Goal: Task Accomplishment & Management: Manage account settings

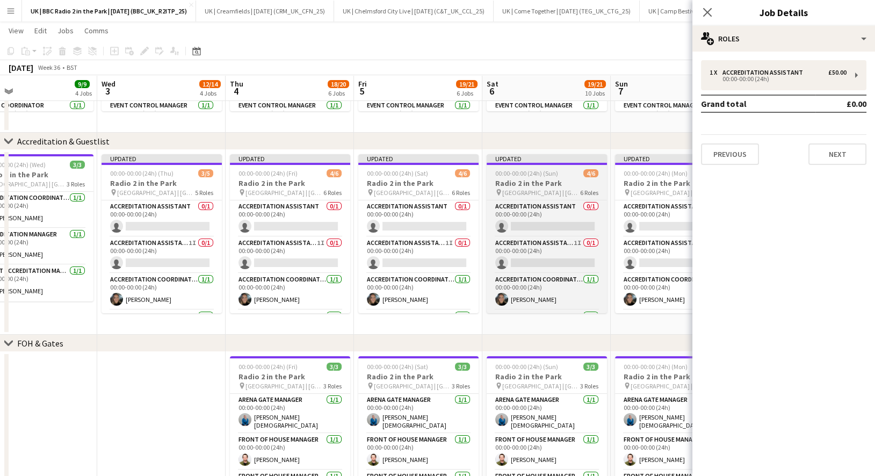
scroll to position [0, 263]
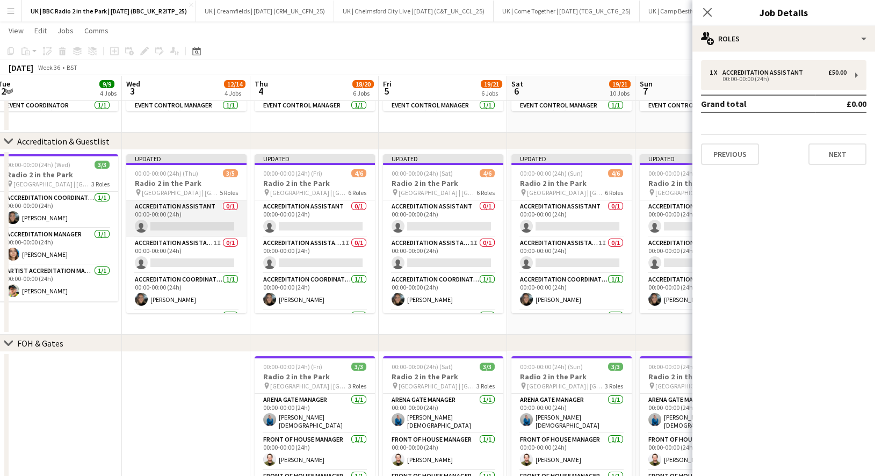
click at [171, 208] on app-card-role "Accreditation Assistant 0/1 00:00-00:00 (24h) single-neutral-actions" at bounding box center [186, 218] width 120 height 37
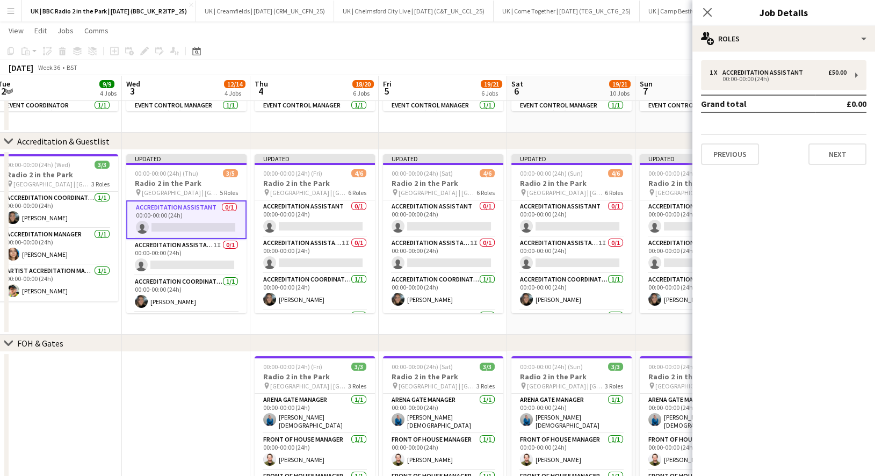
click at [797, 54] on div "1 x Accreditation Assistant £50.00 00:00-00:00 (24h) Grand total £0.00 Previous…" at bounding box center [784, 113] width 183 height 122
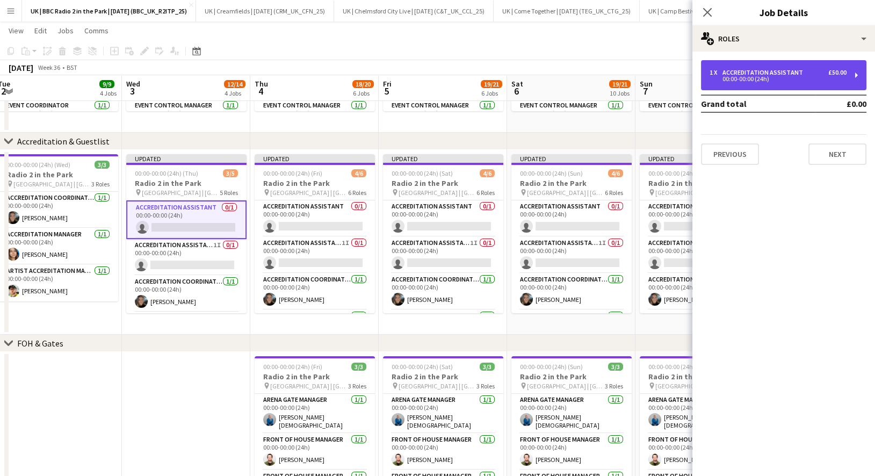
click at [795, 68] on div "1 x Accreditation Assistant £50.00 00:00-00:00 (24h)" at bounding box center [783, 75] width 165 height 30
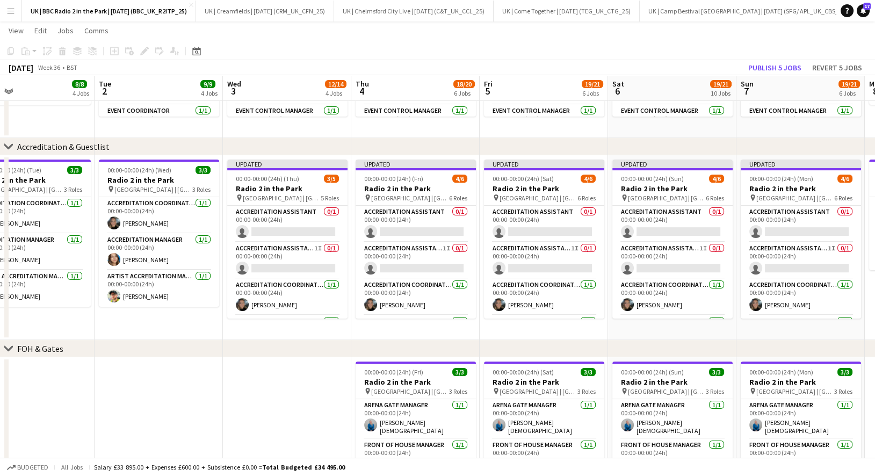
scroll to position [0, 420]
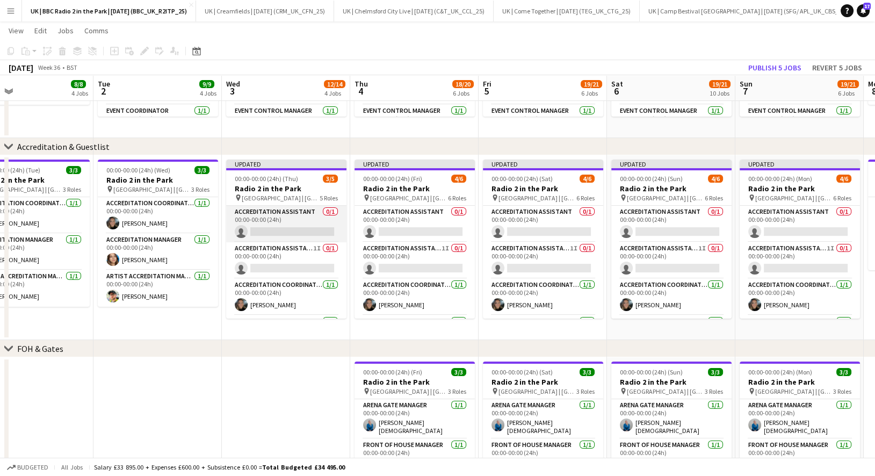
click at [285, 218] on app-card-role "Accreditation Assistant 0/1 00:00-00:00 (24h) single-neutral-actions" at bounding box center [286, 224] width 120 height 37
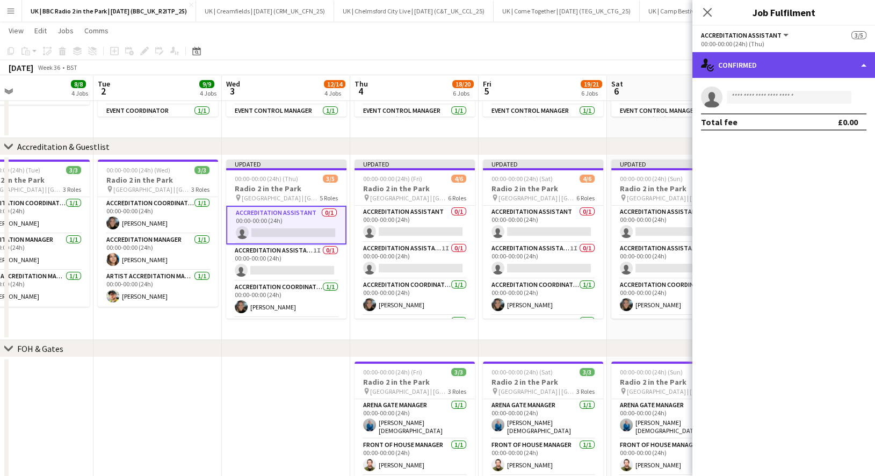
click at [797, 63] on div "single-neutral-actions-check-2 Confirmed" at bounding box center [784, 65] width 183 height 26
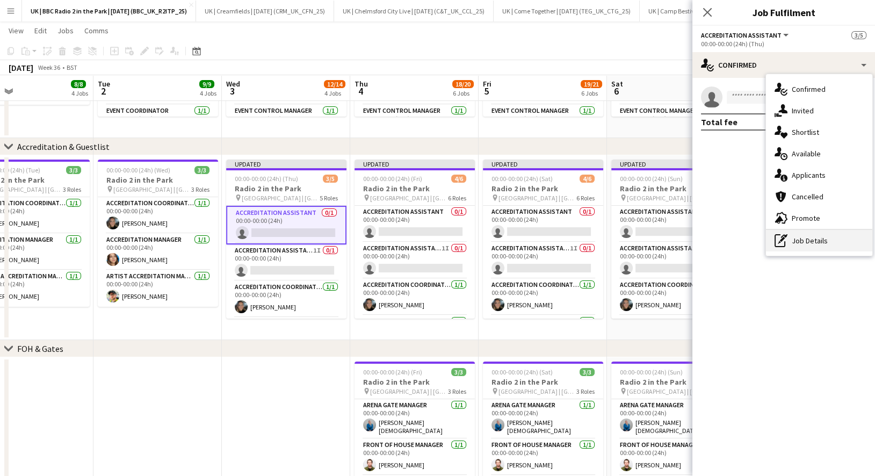
click at [810, 243] on div "pen-write Job Details" at bounding box center [819, 240] width 106 height 21
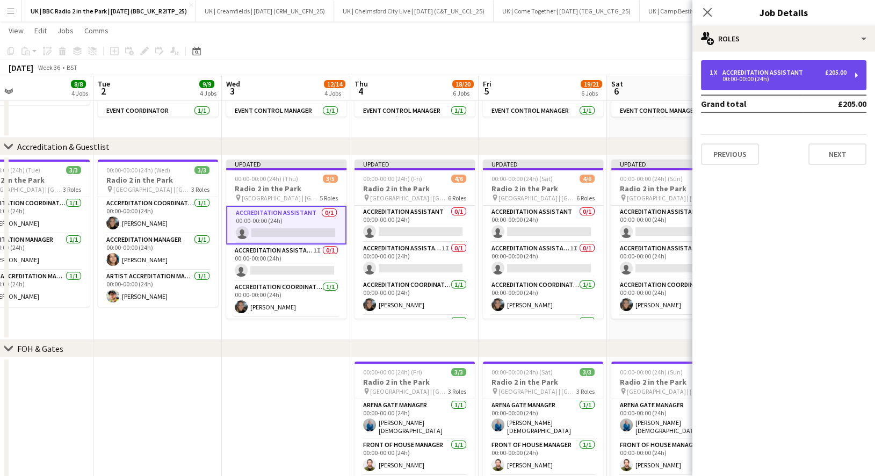
click at [792, 73] on div "Accreditation Assistant" at bounding box center [765, 73] width 85 height 8
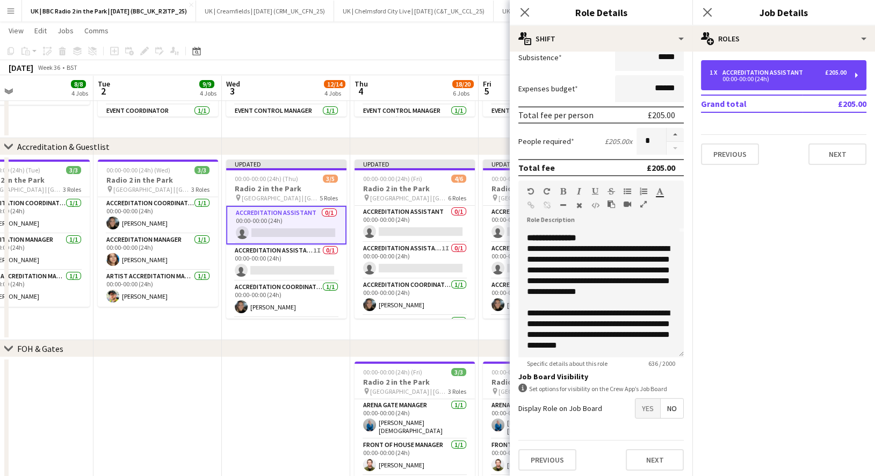
scroll to position [148, 0]
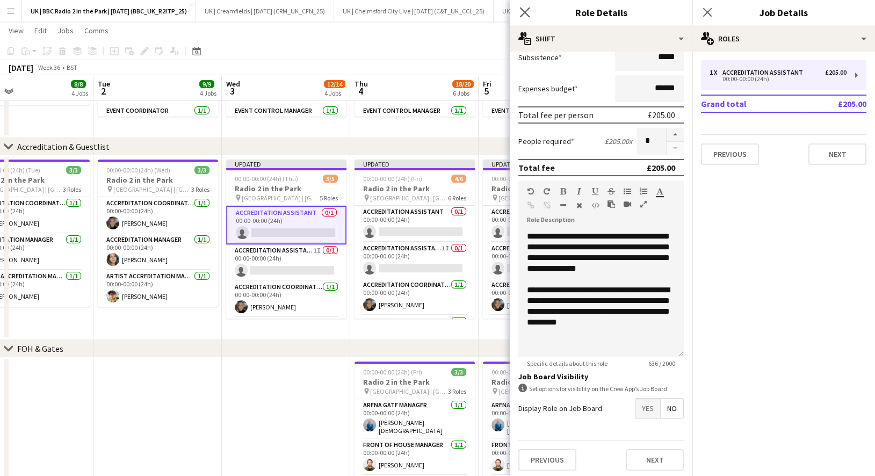
click at [524, 6] on app-icon "Close pop-in" at bounding box center [525, 13] width 16 height 16
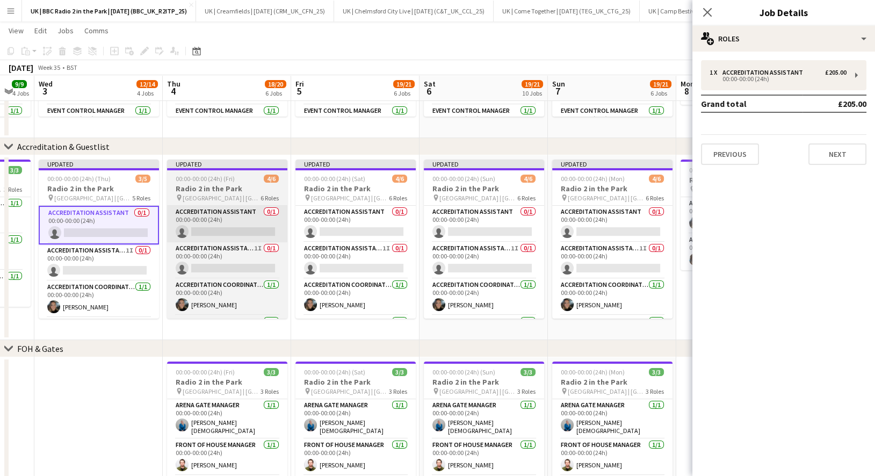
scroll to position [0, 356]
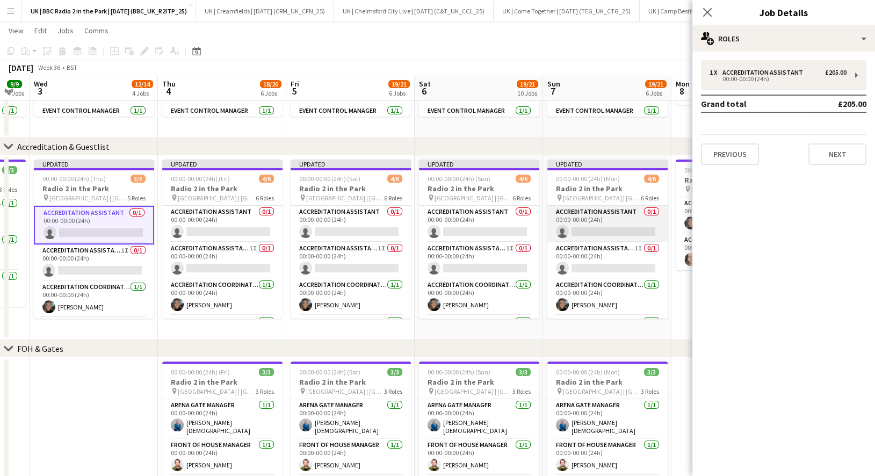
click at [582, 214] on app-card-role "Accreditation Assistant 0/1 00:00-00:00 (24h) single-neutral-actions" at bounding box center [607, 224] width 120 height 37
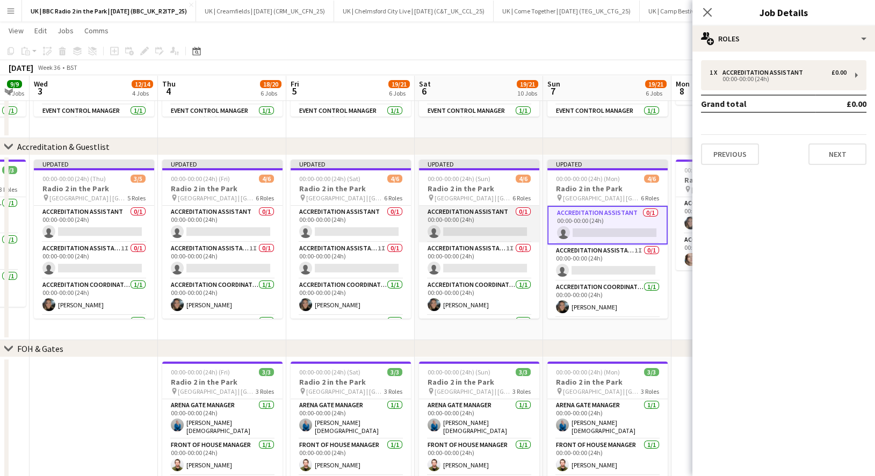
click at [486, 213] on app-card-role "Accreditation Assistant 0/1 00:00-00:00 (24h) single-neutral-actions" at bounding box center [479, 224] width 120 height 37
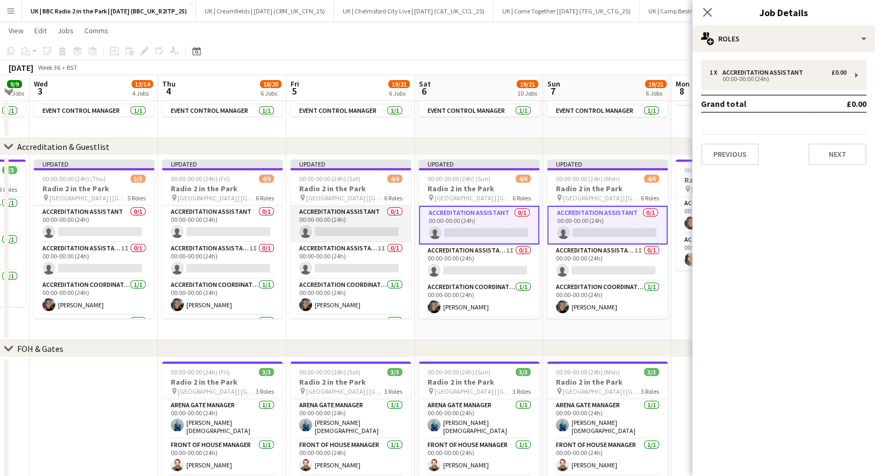
click at [359, 213] on app-card-role "Accreditation Assistant 0/1 00:00-00:00 (24h) single-neutral-actions" at bounding box center [351, 224] width 120 height 37
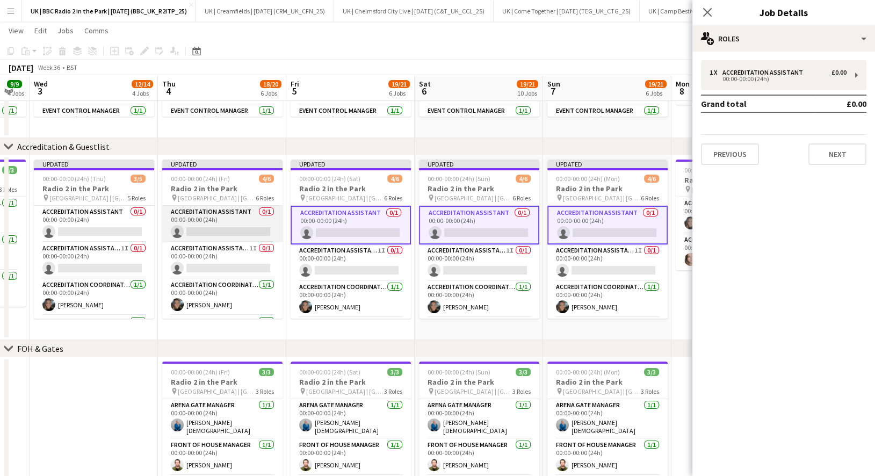
click at [227, 217] on app-card-role "Accreditation Assistant 0/1 00:00-00:00 (24h) single-neutral-actions" at bounding box center [222, 224] width 120 height 37
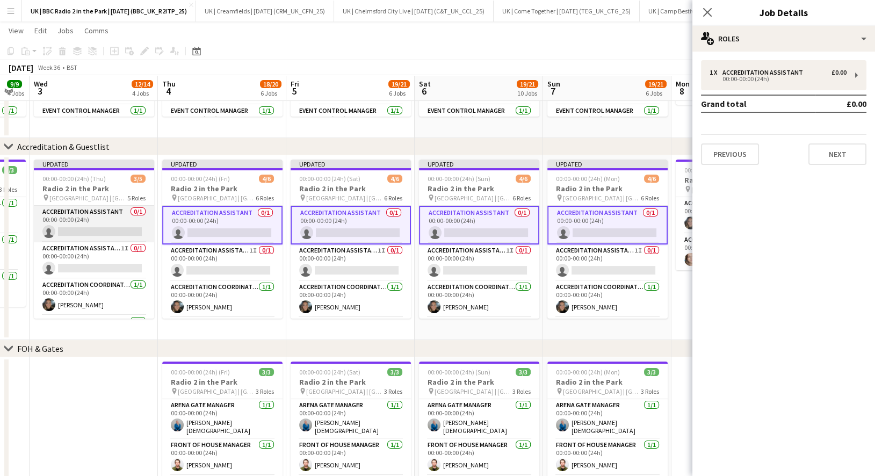
click at [117, 215] on app-card-role "Accreditation Assistant 0/1 00:00-00:00 (24h) single-neutral-actions" at bounding box center [94, 224] width 120 height 37
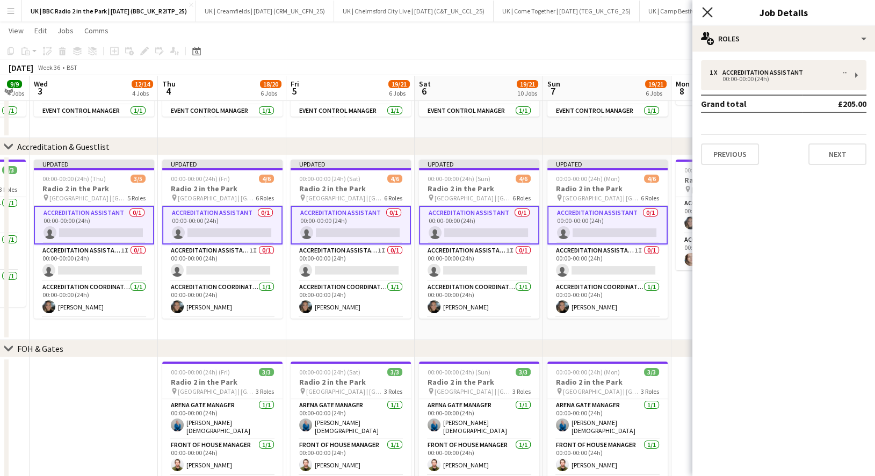
click at [706, 16] on icon "Close pop-in" at bounding box center [707, 12] width 10 height 10
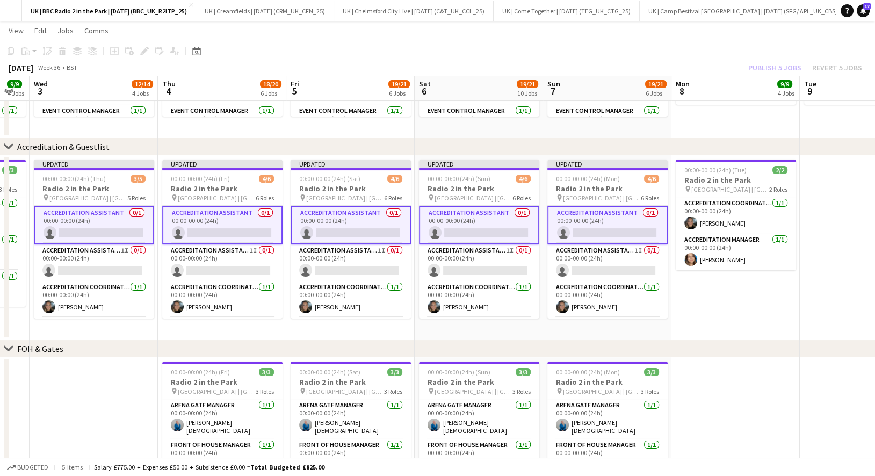
click at [96, 221] on app-card-role "Accreditation Assistant 0/1 00:00-00:00 (24h) single-neutral-actions" at bounding box center [94, 225] width 120 height 39
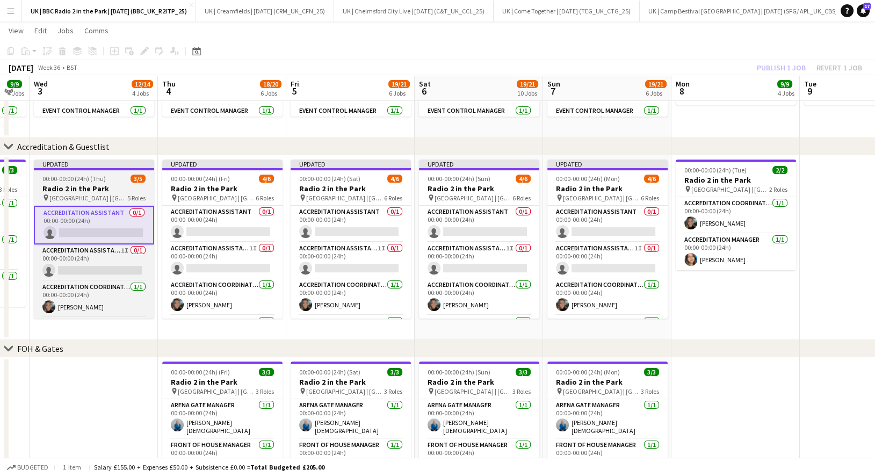
click at [104, 184] on h3 "Radio 2 in the Park" at bounding box center [94, 189] width 120 height 10
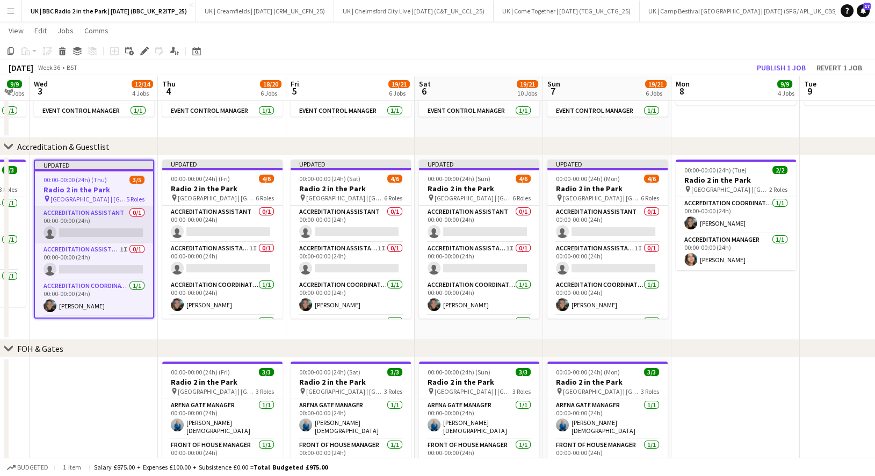
click at [102, 226] on app-card-role "Accreditation Assistant 0/1 00:00-00:00 (24h) single-neutral-actions" at bounding box center [94, 225] width 118 height 37
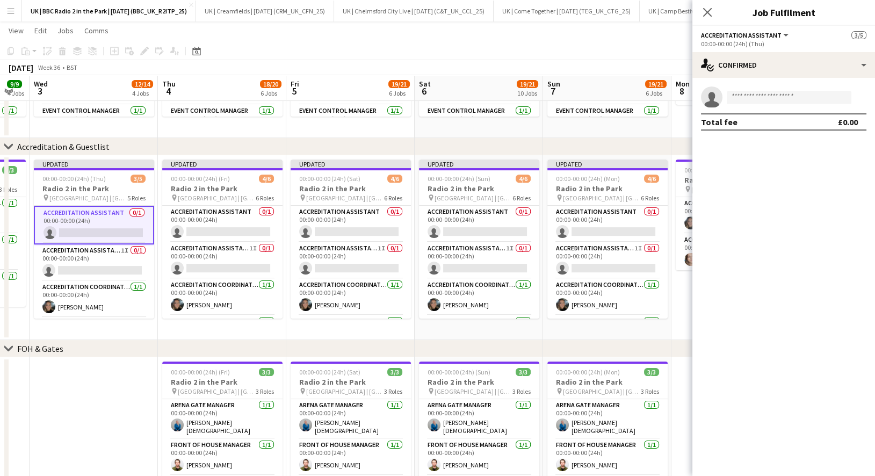
click at [768, 36] on span "Accreditation Assistant" at bounding box center [741, 35] width 81 height 8
click at [818, 40] on div "00:00-00:00 (24h) (Thu)" at bounding box center [783, 44] width 165 height 8
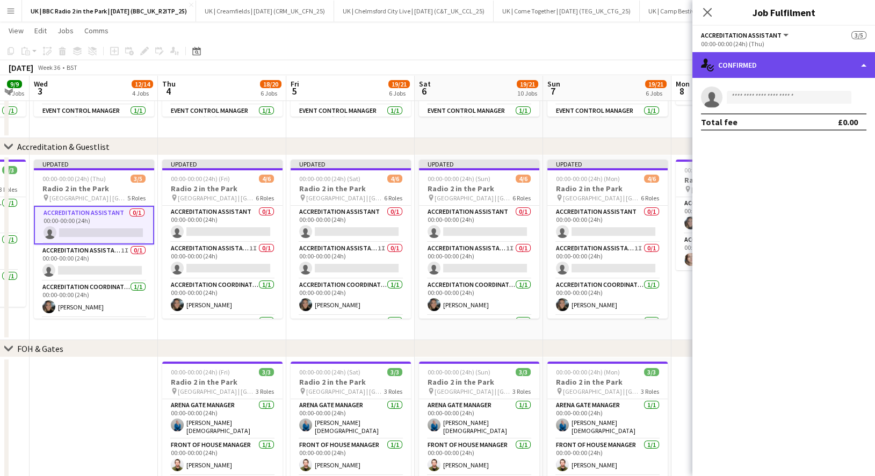
click at [781, 71] on div "single-neutral-actions-check-2 Confirmed" at bounding box center [784, 65] width 183 height 26
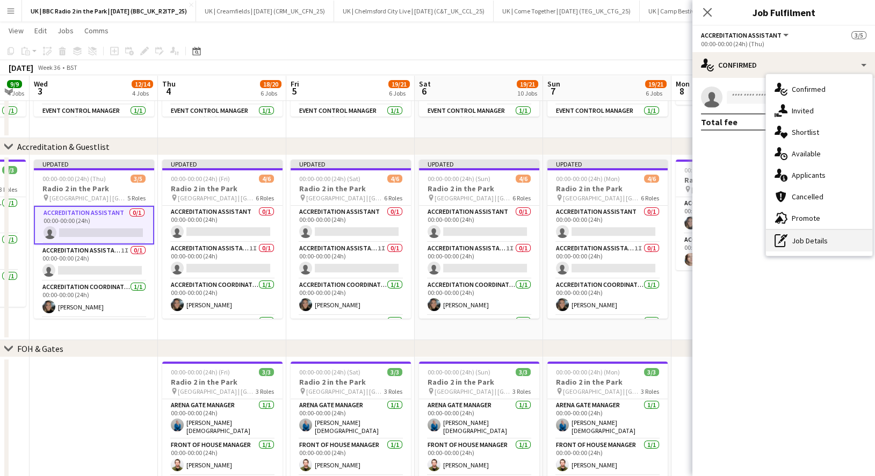
click at [805, 234] on div "pen-write Job Details" at bounding box center [819, 240] width 106 height 21
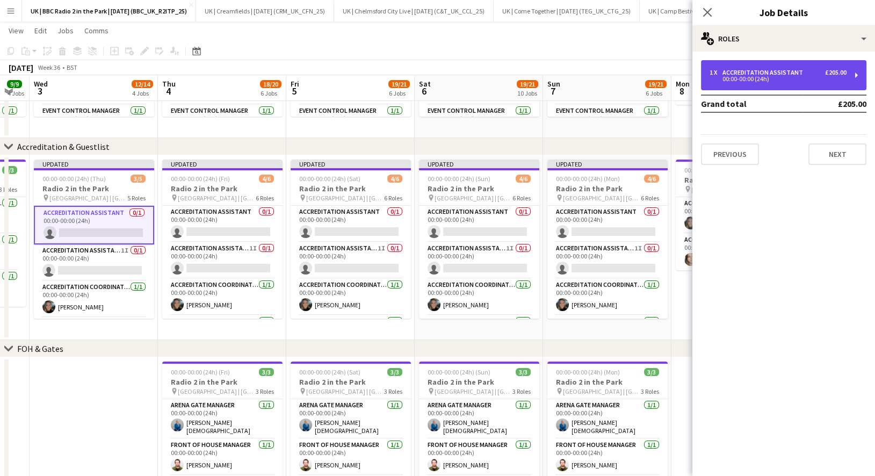
click at [805, 78] on div "00:00-00:00 (24h)" at bounding box center [778, 78] width 137 height 5
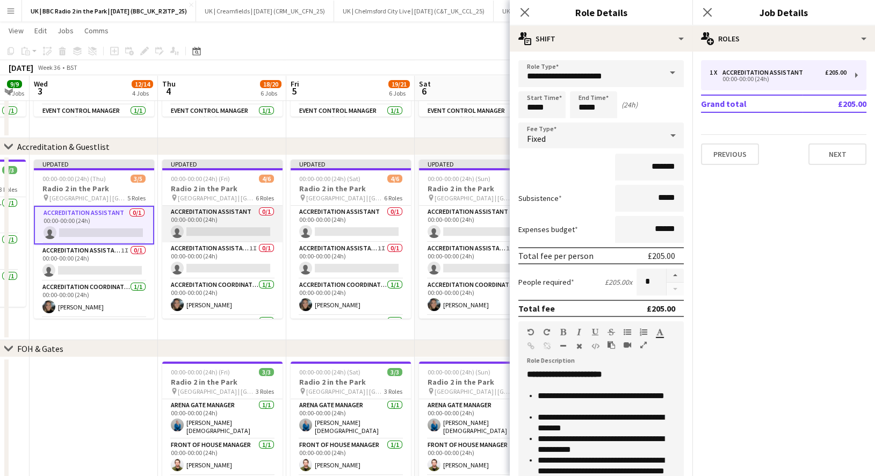
click at [221, 218] on app-card-role "Accreditation Assistant 0/1 00:00-00:00 (24h) single-neutral-actions" at bounding box center [222, 224] width 120 height 37
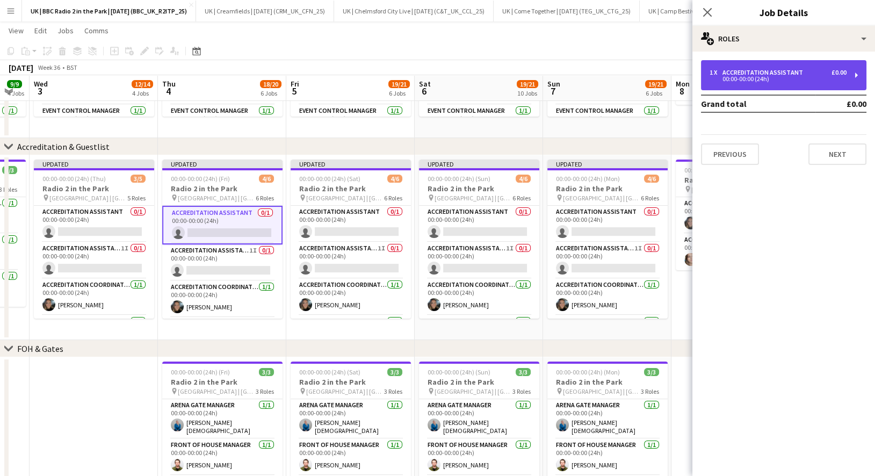
click at [797, 83] on div "1 x Accreditation Assistant £0.00 00:00-00:00 (24h)" at bounding box center [783, 75] width 165 height 30
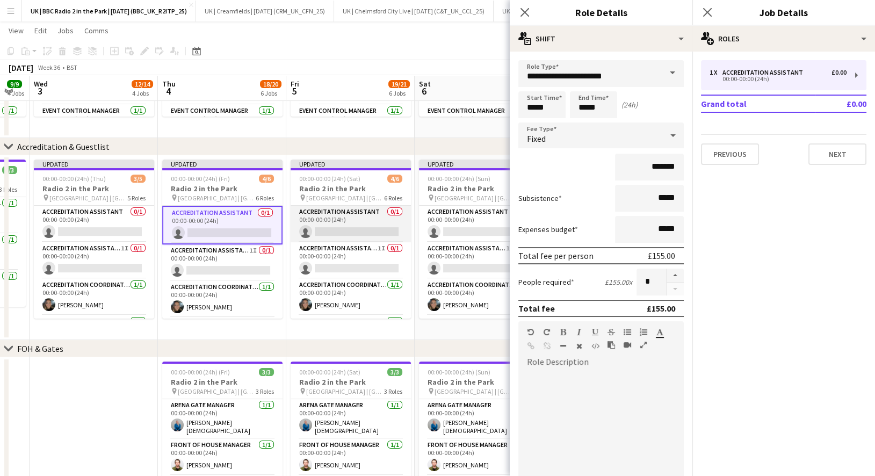
click at [341, 214] on app-card-role "Accreditation Assistant 0/1 00:00-00:00 (24h) single-neutral-actions" at bounding box center [351, 224] width 120 height 37
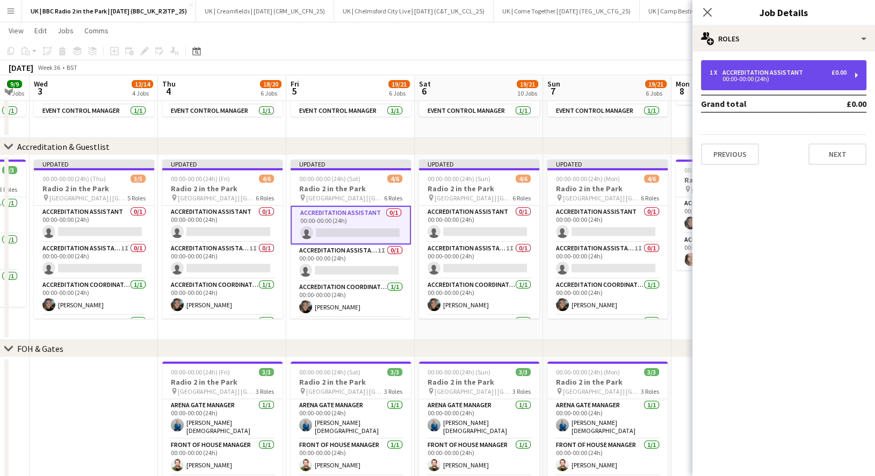
click at [772, 72] on div "Accreditation Assistant" at bounding box center [765, 73] width 85 height 8
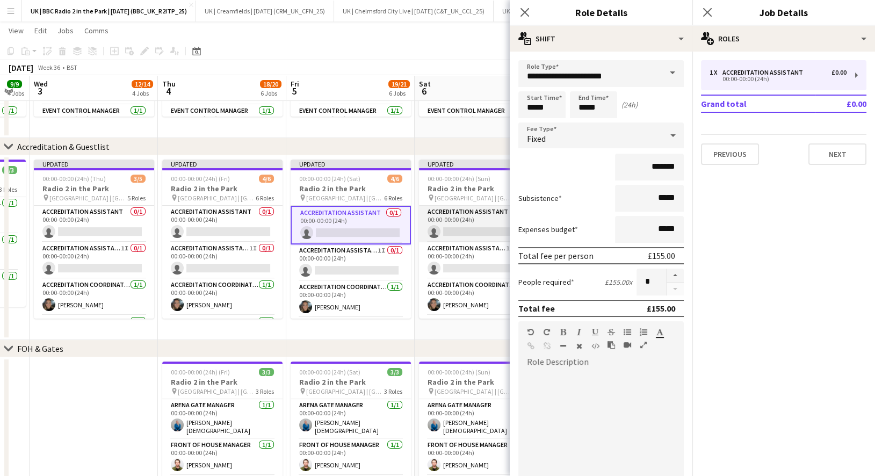
click at [448, 221] on app-card-role "Accreditation Assistant 0/1 00:00-00:00 (24h) single-neutral-actions" at bounding box center [479, 224] width 120 height 37
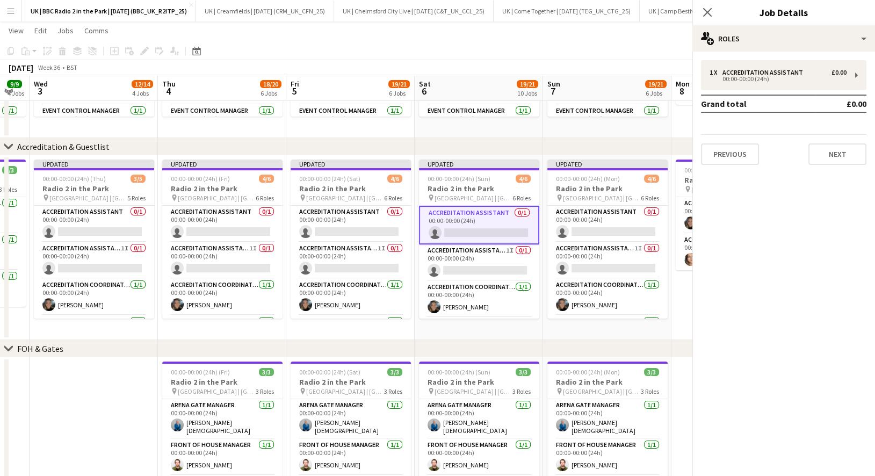
scroll to position [0, 355]
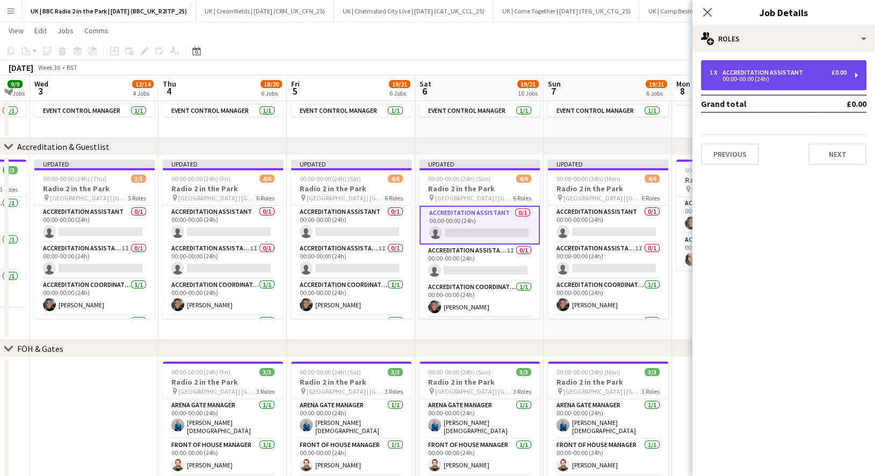
click at [776, 80] on div "00:00-00:00 (24h)" at bounding box center [778, 78] width 137 height 5
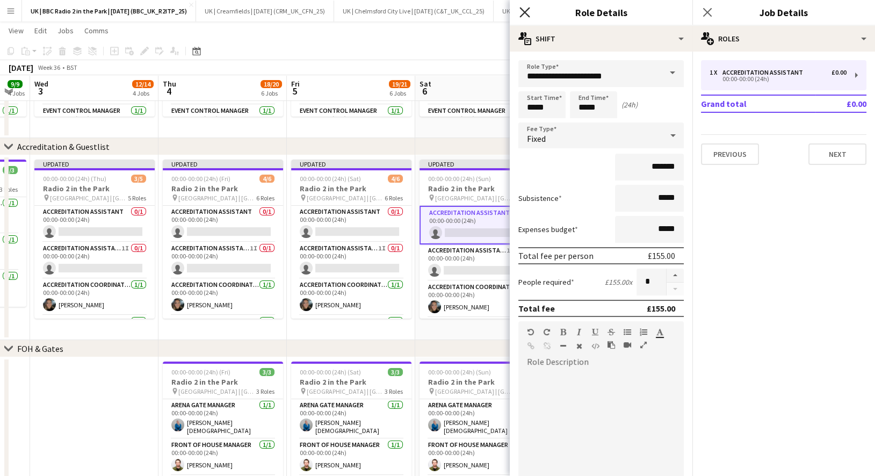
click at [524, 11] on icon at bounding box center [525, 12] width 10 height 10
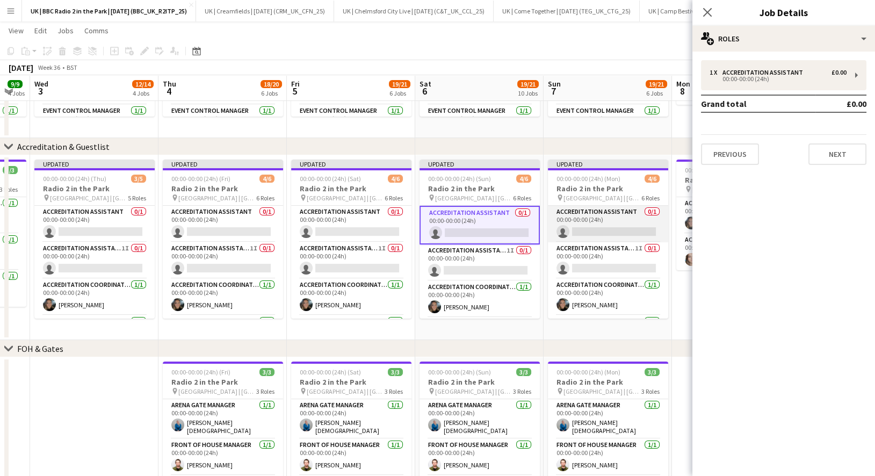
click at [611, 219] on app-card-role "Accreditation Assistant 0/1 00:00-00:00 (24h) single-neutral-actions" at bounding box center [608, 224] width 120 height 37
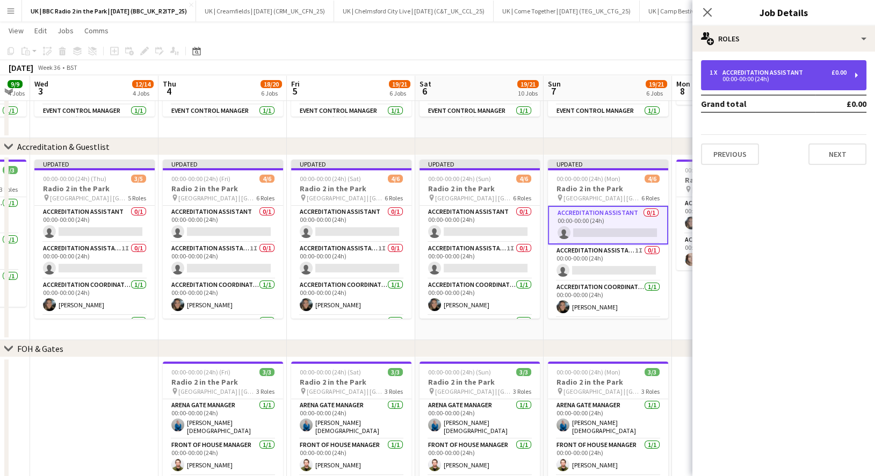
click at [749, 81] on div "00:00-00:00 (24h)" at bounding box center [778, 78] width 137 height 5
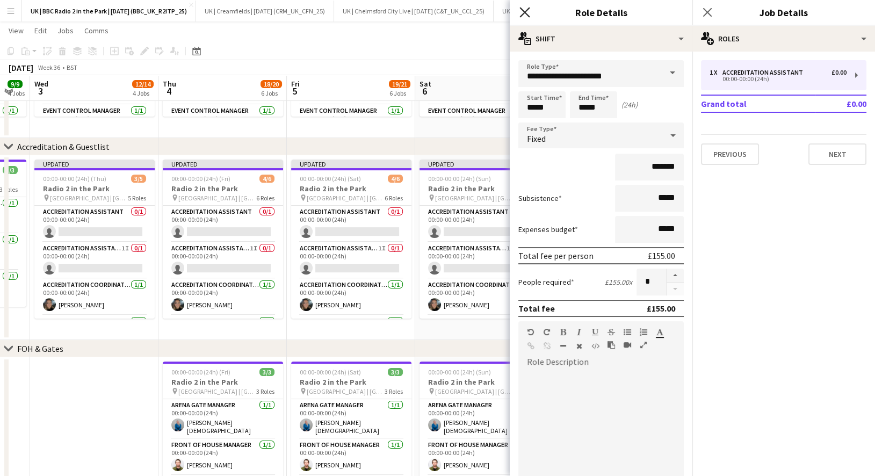
click at [523, 12] on icon "Close pop-in" at bounding box center [525, 12] width 10 height 10
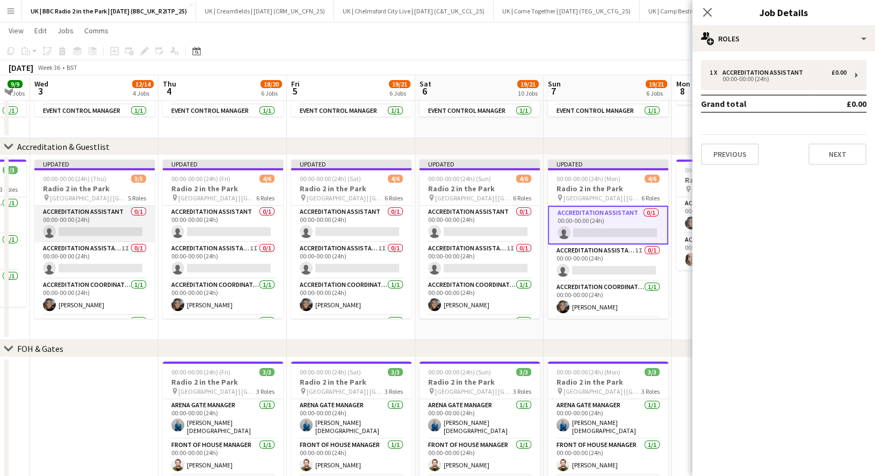
click at [106, 218] on app-card-role "Accreditation Assistant 0/1 00:00-00:00 (24h) single-neutral-actions" at bounding box center [94, 224] width 120 height 37
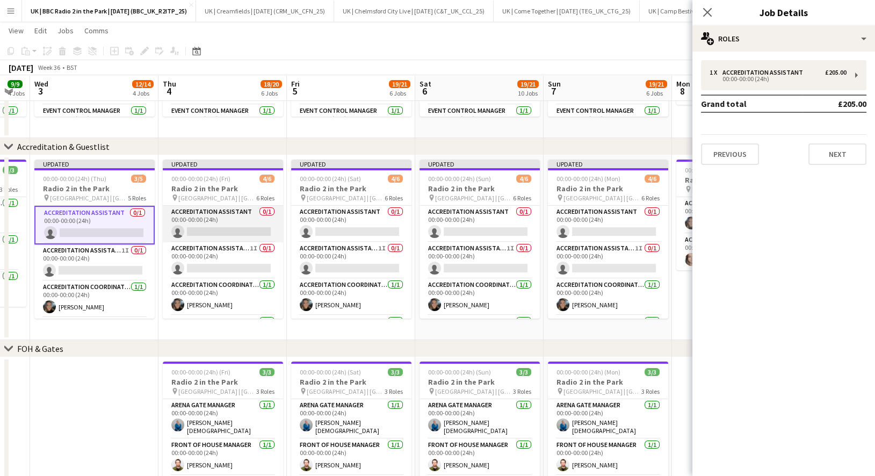
click at [206, 221] on app-card-role "Accreditation Assistant 0/1 00:00-00:00 (24h) single-neutral-actions" at bounding box center [223, 224] width 120 height 37
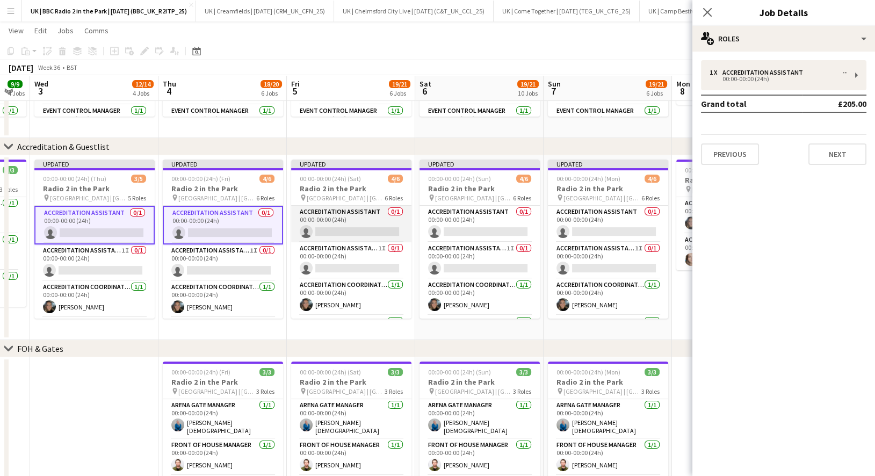
click at [345, 221] on app-card-role "Accreditation Assistant 0/1 00:00-00:00 (24h) single-neutral-actions" at bounding box center [351, 224] width 120 height 37
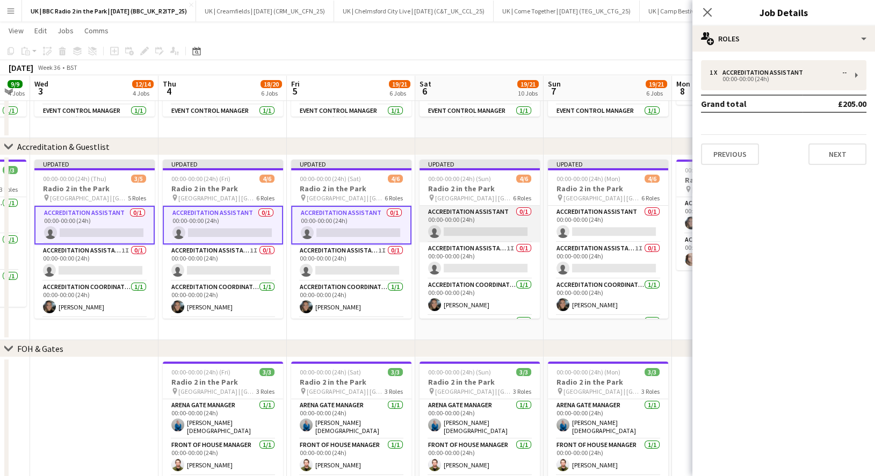
click at [455, 218] on app-card-role "Accreditation Assistant 0/1 00:00-00:00 (24h) single-neutral-actions" at bounding box center [480, 224] width 120 height 37
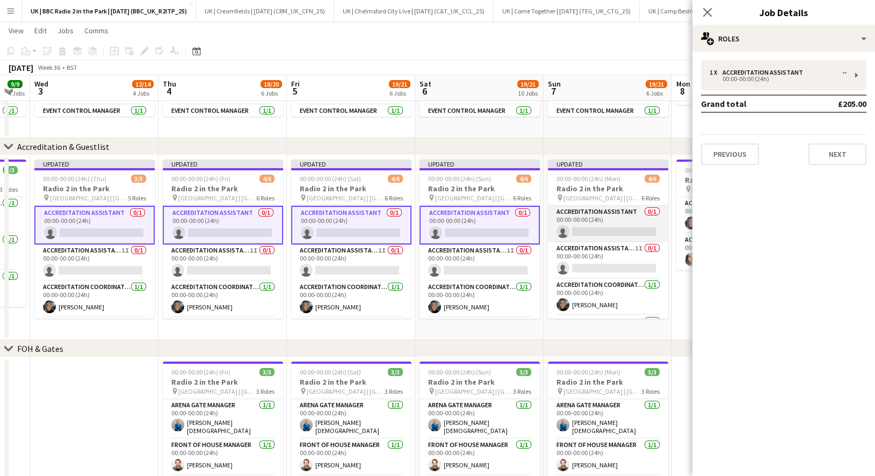
click at [600, 213] on app-card-role "Accreditation Assistant 0/1 00:00-00:00 (24h) single-neutral-actions" at bounding box center [608, 224] width 120 height 37
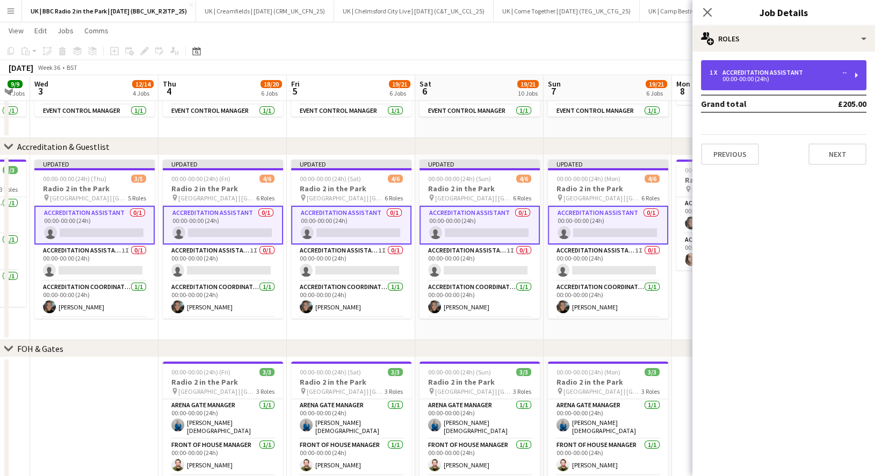
click at [774, 73] on div "Accreditation Assistant" at bounding box center [765, 73] width 85 height 8
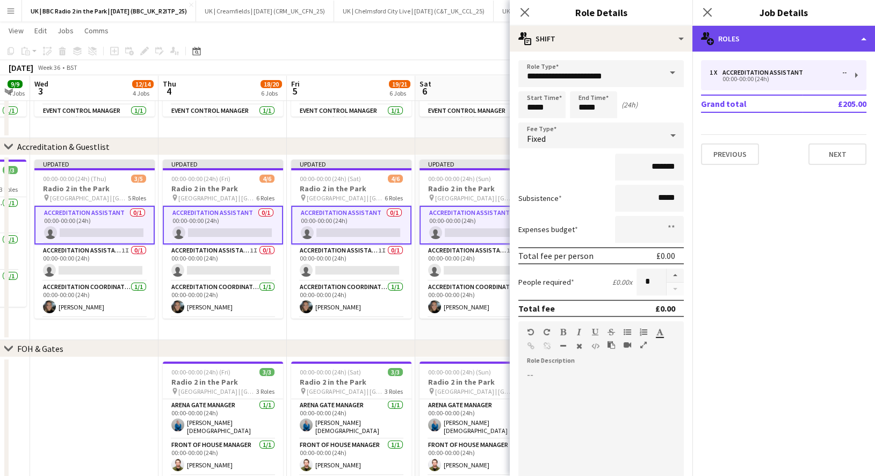
click at [740, 35] on div "multiple-users-add Roles" at bounding box center [784, 39] width 183 height 26
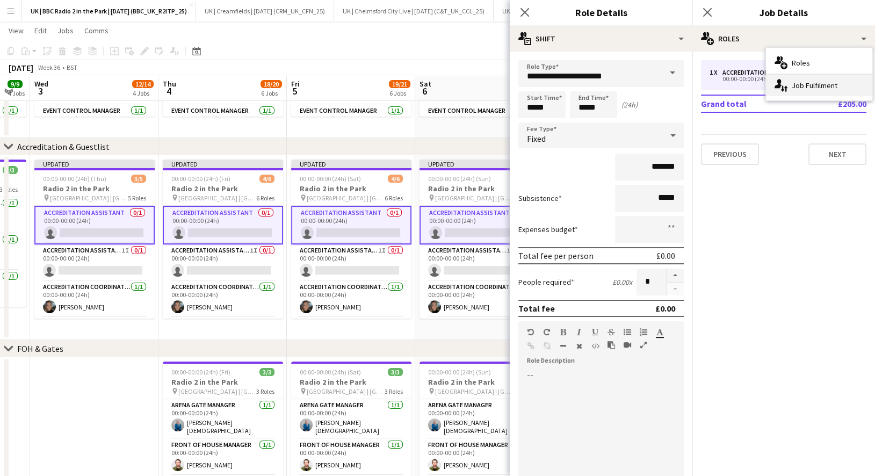
click at [809, 82] on div "single-neutral-actions-up-down Job Fulfilment" at bounding box center [819, 85] width 106 height 21
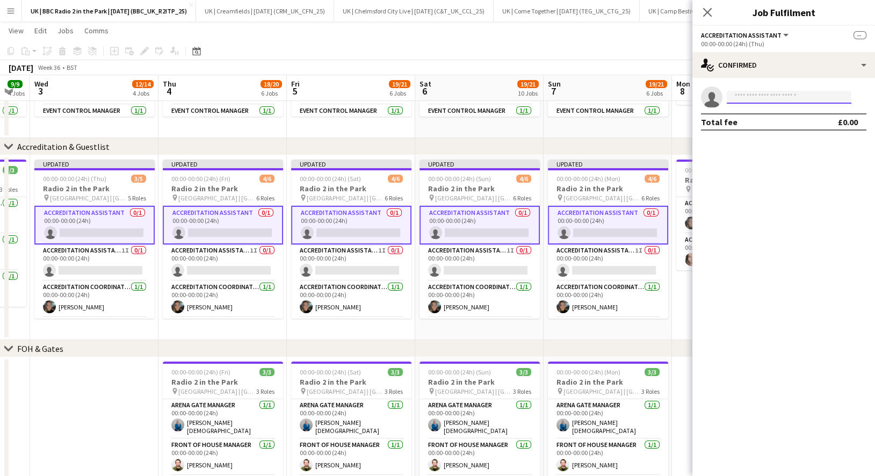
click at [778, 95] on input at bounding box center [789, 97] width 125 height 13
type input "****"
click at [782, 114] on span "Aleksandra Wasacz" at bounding box center [767, 112] width 62 height 9
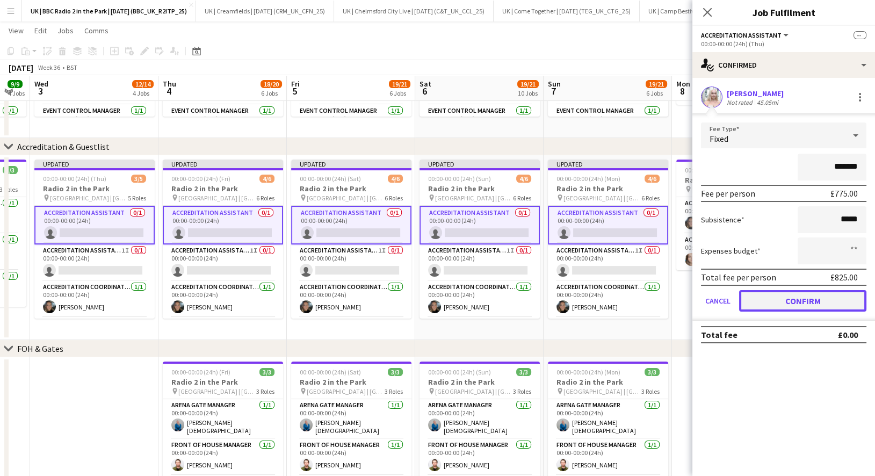
click at [806, 303] on button "Confirm" at bounding box center [802, 300] width 127 height 21
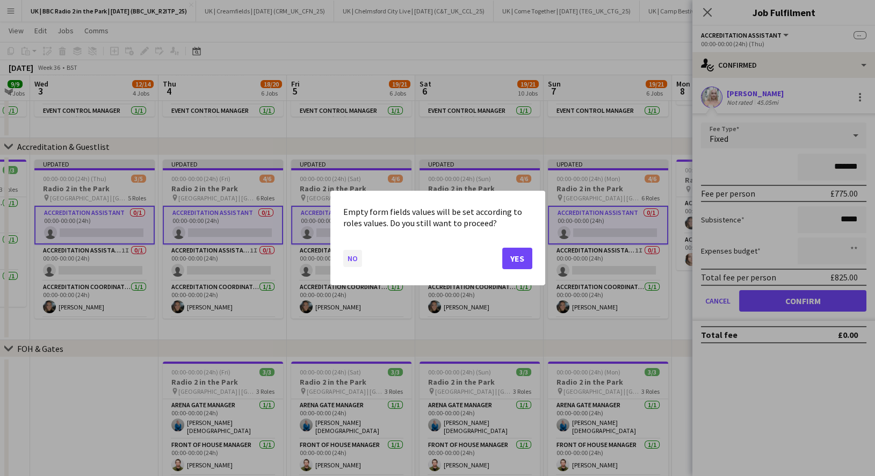
click at [356, 260] on button "No" at bounding box center [352, 258] width 19 height 17
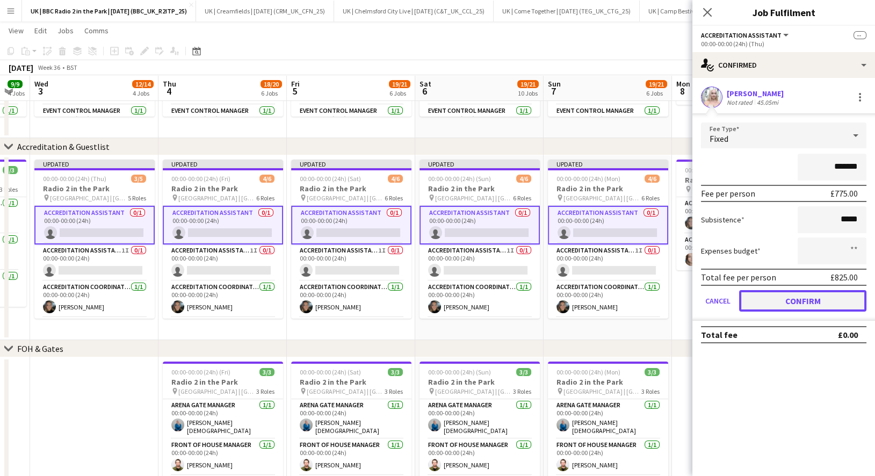
click at [794, 303] on button "Confirm" at bounding box center [802, 300] width 127 height 21
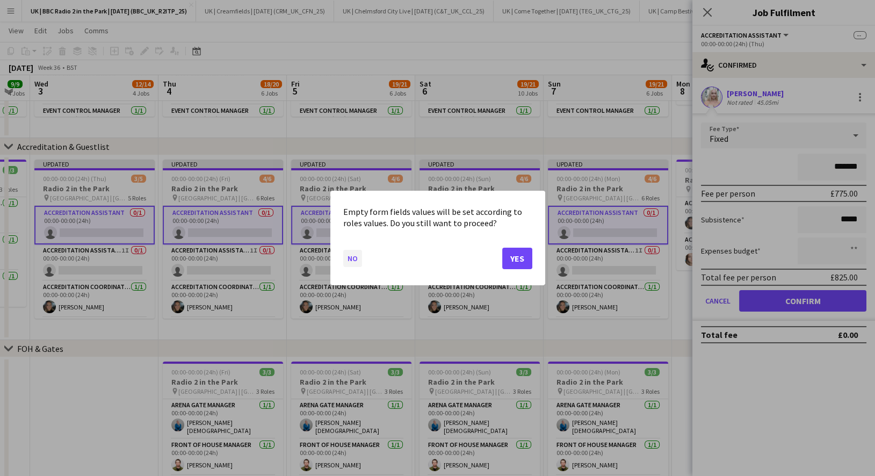
click at [354, 259] on button "No" at bounding box center [352, 258] width 19 height 17
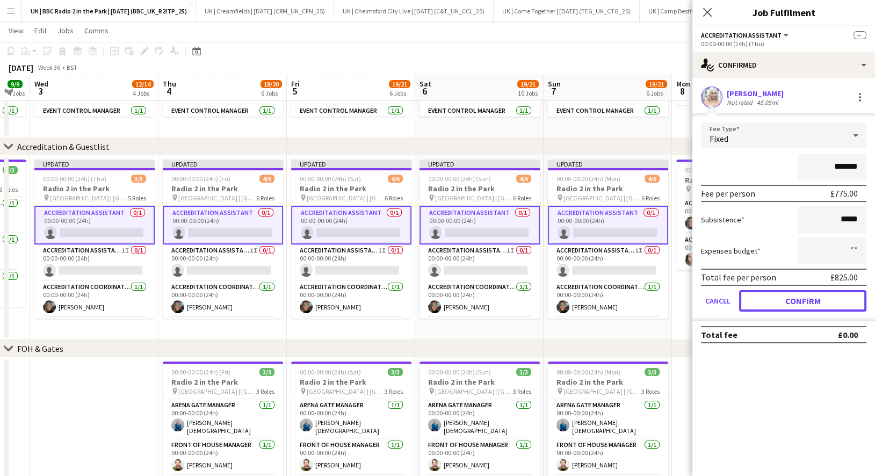
scroll to position [249, 0]
click at [823, 302] on button "Confirm" at bounding box center [802, 300] width 127 height 21
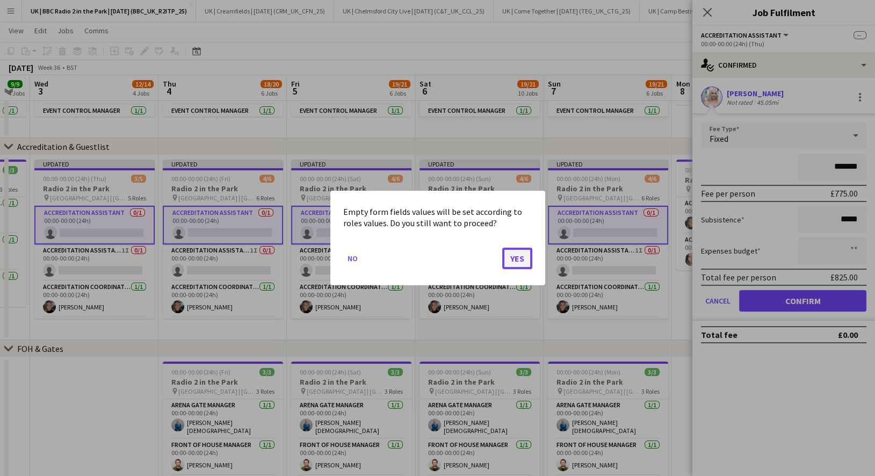
click at [523, 259] on button "Yes" at bounding box center [517, 258] width 30 height 21
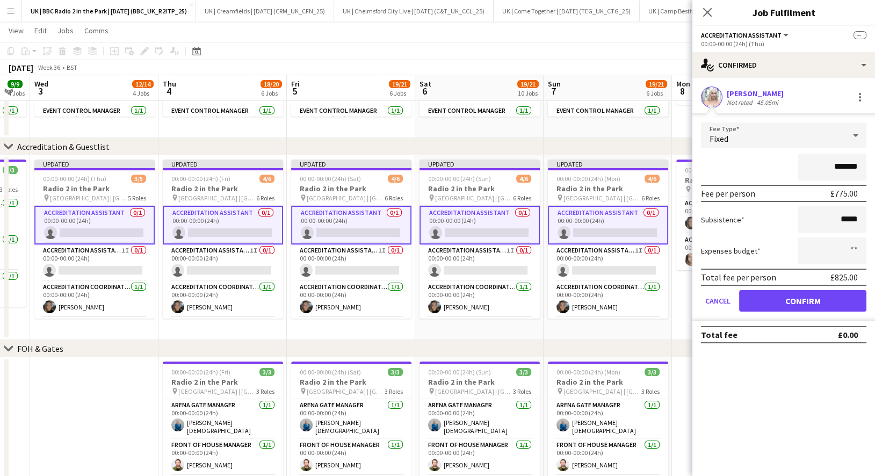
scroll to position [249, 0]
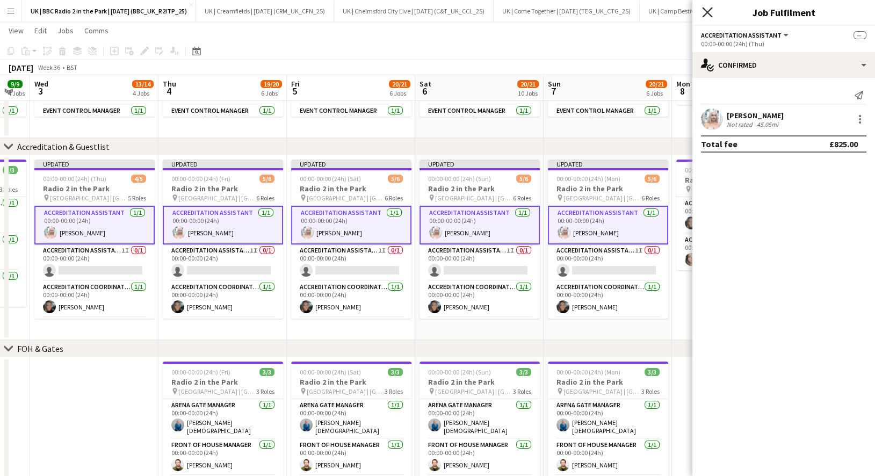
click at [711, 12] on icon "Close pop-in" at bounding box center [707, 12] width 10 height 10
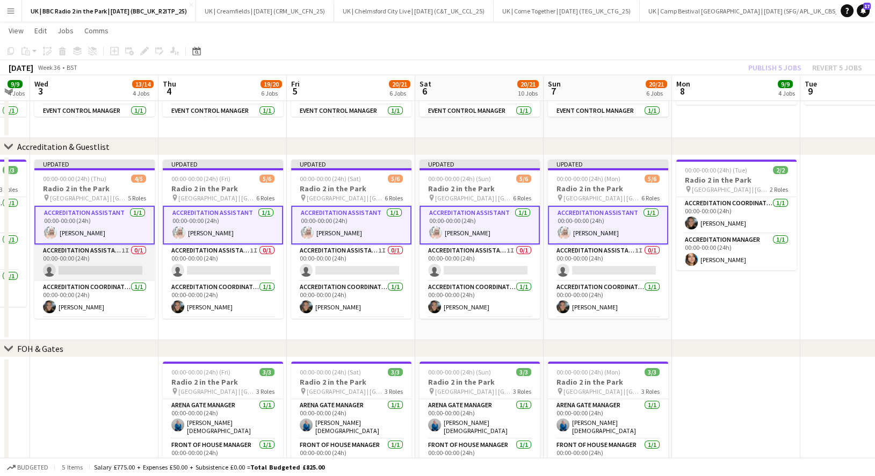
click at [98, 258] on app-card-role "Accreditation Assistant 1I 0/1 00:00-00:00 (24h) single-neutral-actions" at bounding box center [94, 262] width 120 height 37
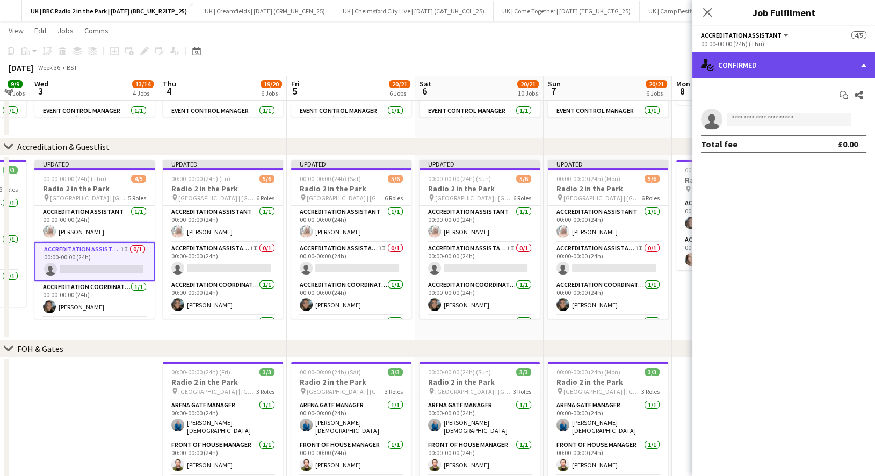
click at [775, 67] on div "single-neutral-actions-check-2 Confirmed" at bounding box center [784, 65] width 183 height 26
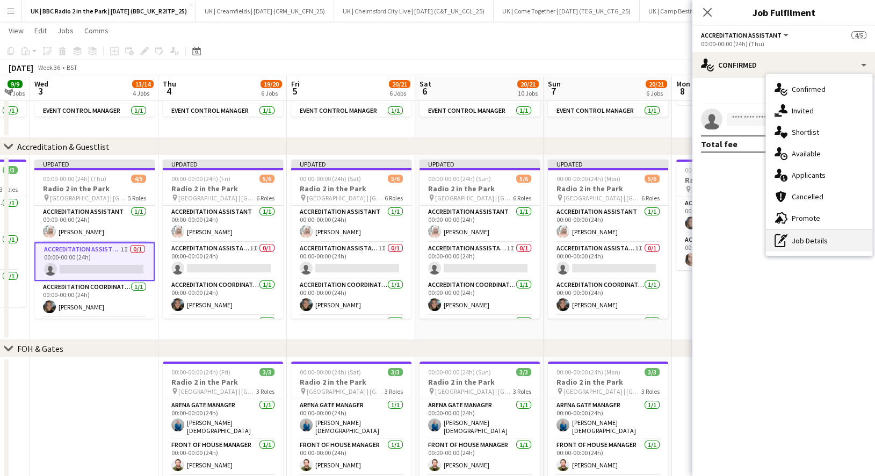
click at [811, 243] on div "pen-write Job Details" at bounding box center [819, 240] width 106 height 21
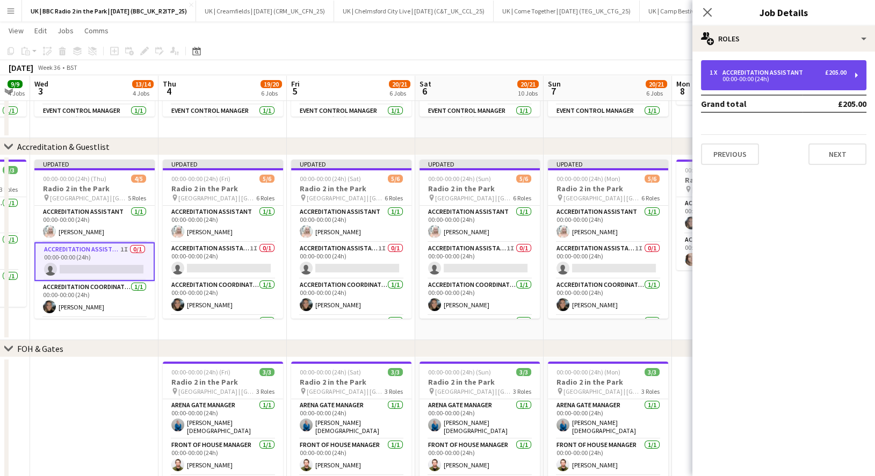
click at [789, 71] on div "Accreditation Assistant" at bounding box center [765, 73] width 85 height 8
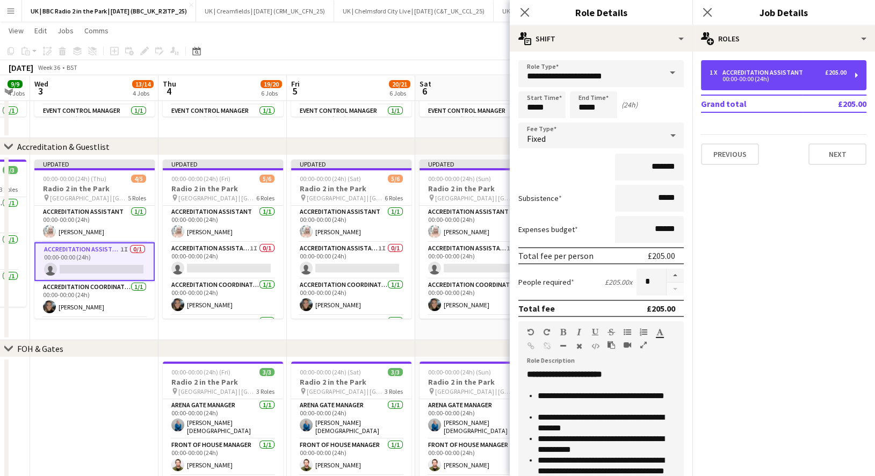
scroll to position [141, 0]
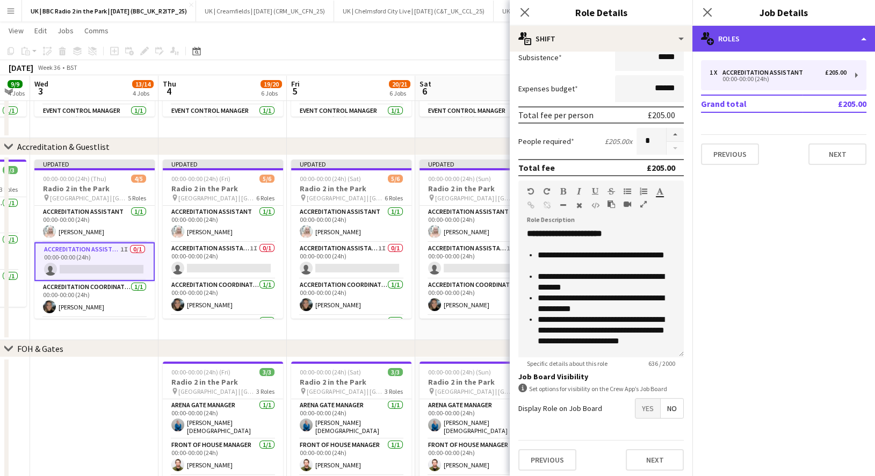
click at [868, 36] on div "multiple-users-add Roles" at bounding box center [784, 39] width 183 height 26
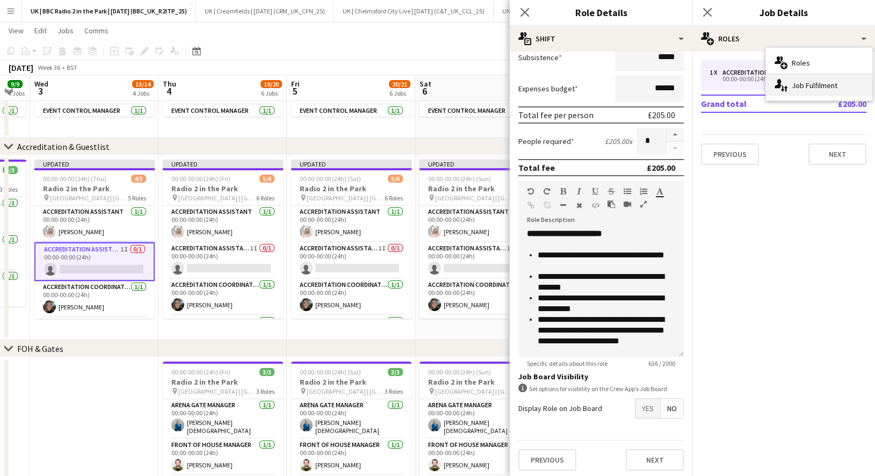
click at [804, 87] on div "single-neutral-actions-up-down Job Fulfilment" at bounding box center [819, 85] width 106 height 21
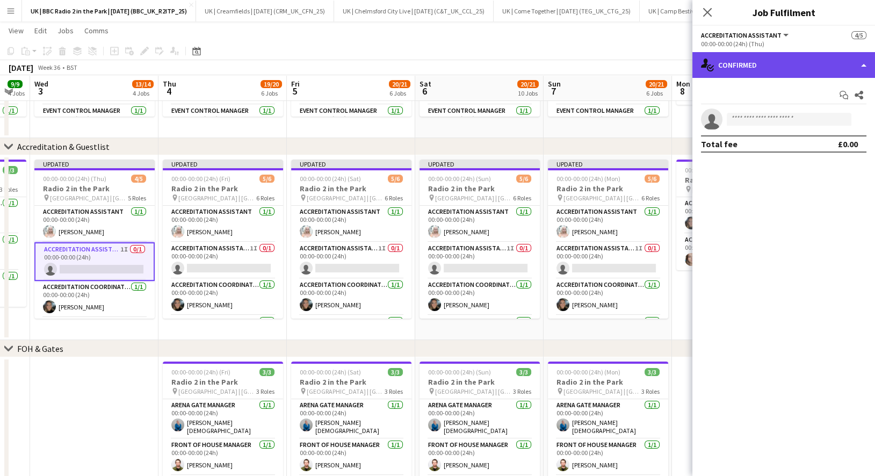
click at [825, 62] on div "single-neutral-actions-check-2 Confirmed" at bounding box center [784, 65] width 183 height 26
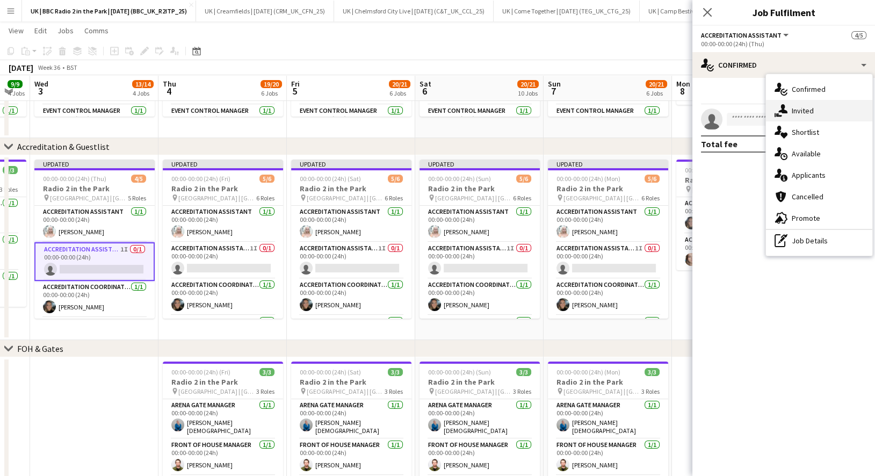
click at [804, 115] on div "single-neutral-actions-share-1 Invited" at bounding box center [819, 110] width 106 height 21
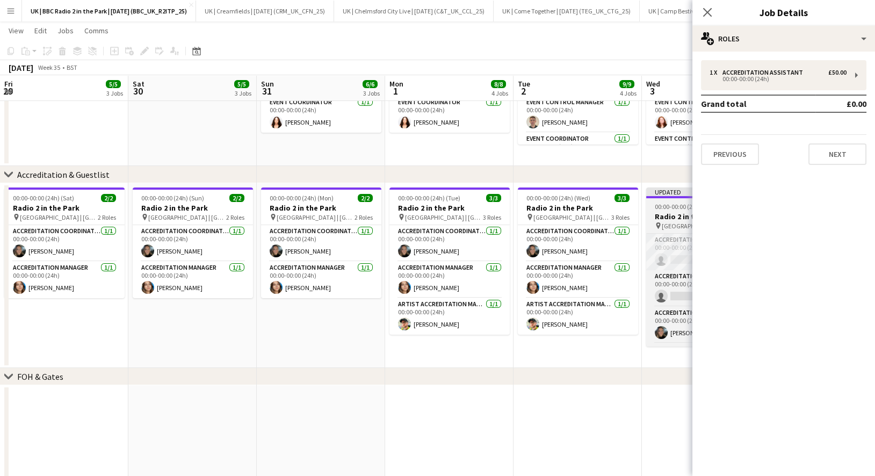
scroll to position [0, 356]
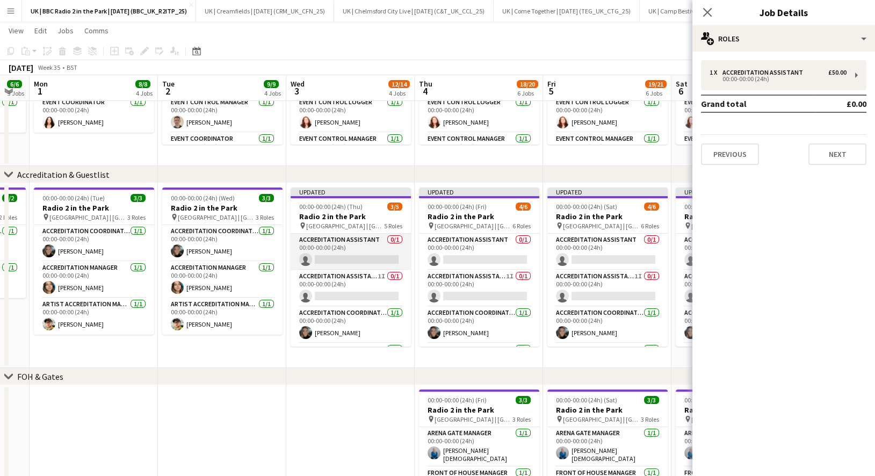
click at [362, 246] on app-card-role "Accreditation Assistant 0/1 00:00-00:00 (24h) single-neutral-actions" at bounding box center [351, 252] width 120 height 37
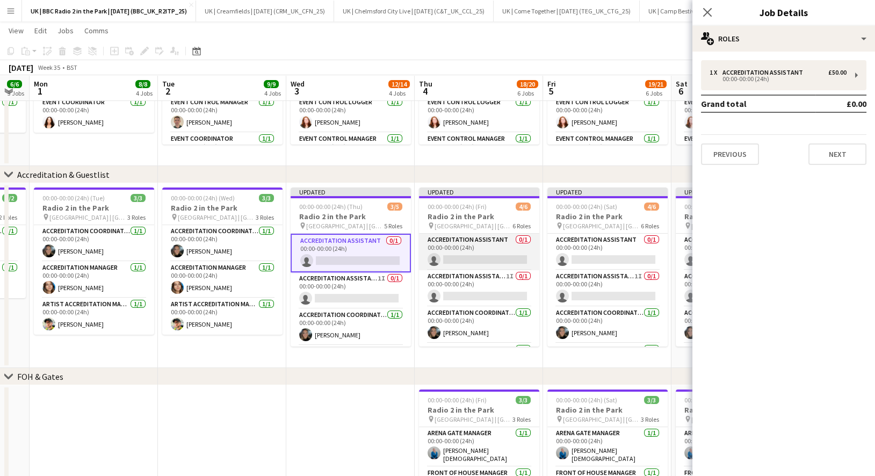
click at [463, 247] on app-card-role "Accreditation Assistant 0/1 00:00-00:00 (24h) single-neutral-actions" at bounding box center [479, 252] width 120 height 37
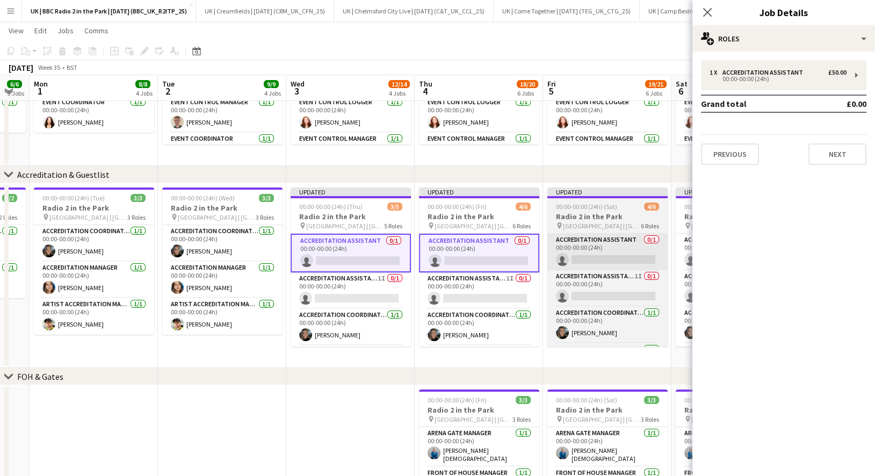
click at [594, 239] on app-card-role "Accreditation Assistant 0/1 00:00-00:00 (24h) single-neutral-actions" at bounding box center [607, 252] width 120 height 37
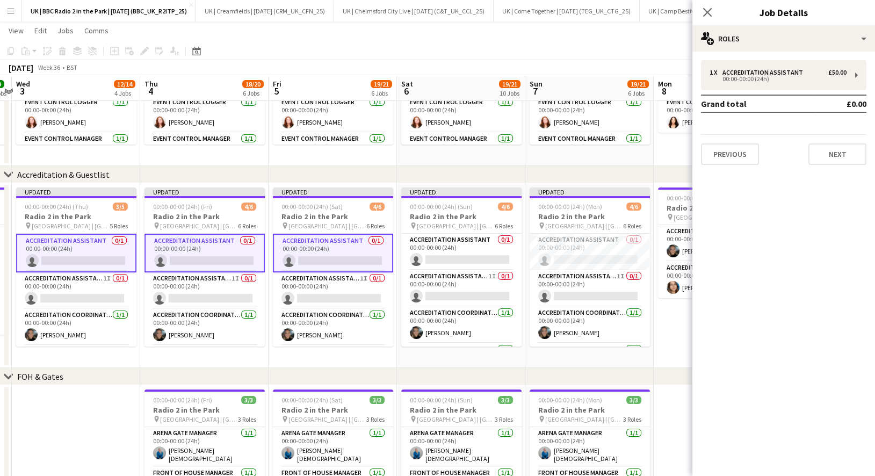
scroll to position [0, 376]
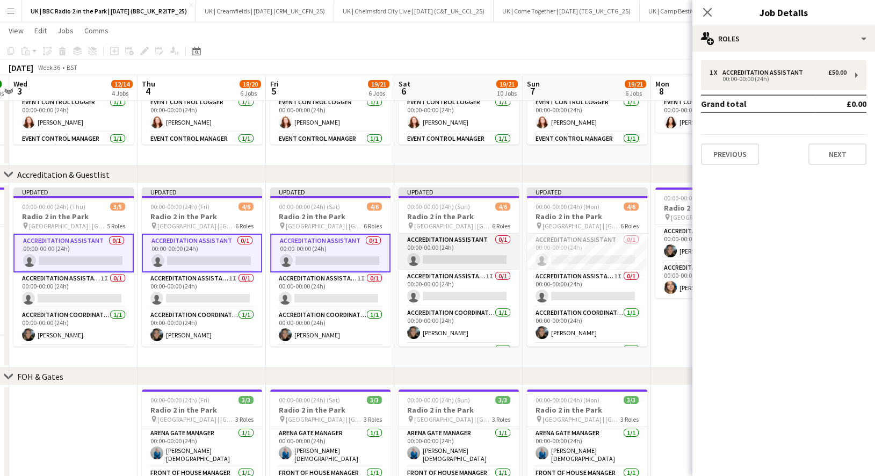
click at [470, 241] on app-card-role "Accreditation Assistant 0/1 00:00-00:00 (24h) single-neutral-actions" at bounding box center [459, 252] width 120 height 37
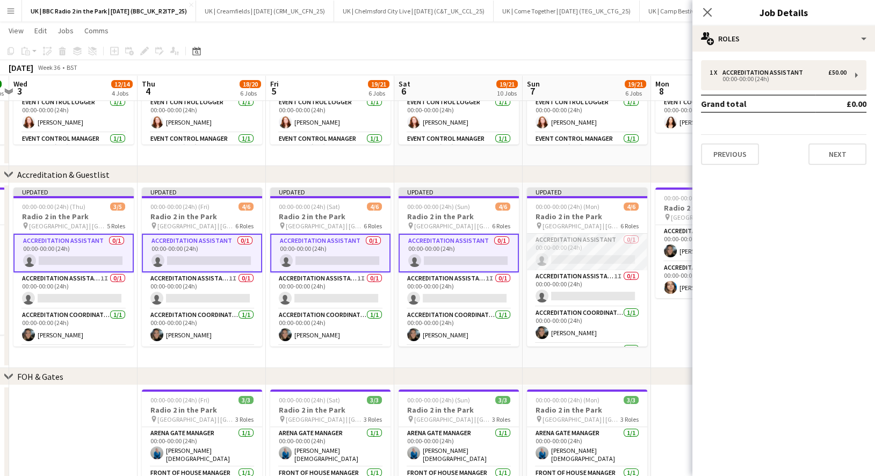
click at [568, 237] on app-card-role "Accreditation Assistant 0/1 00:00-00:00 (24h) single-neutral-actions" at bounding box center [587, 252] width 120 height 37
click at [711, 15] on icon "Close pop-in" at bounding box center [707, 12] width 10 height 10
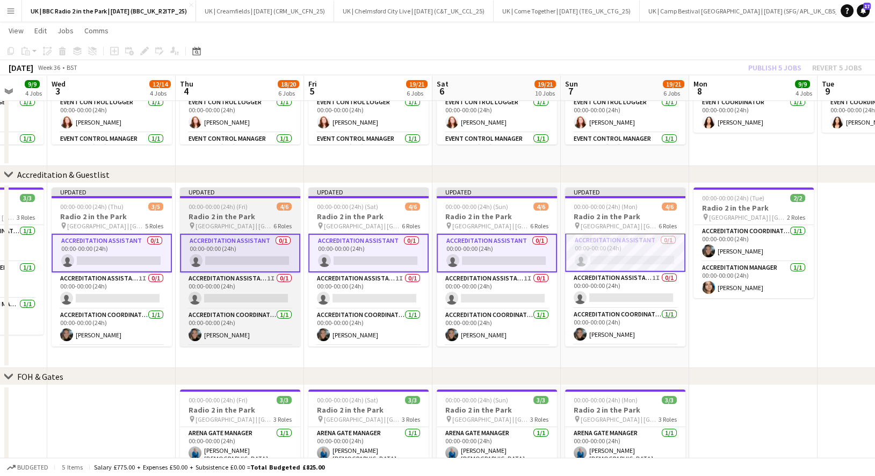
scroll to position [0, 336]
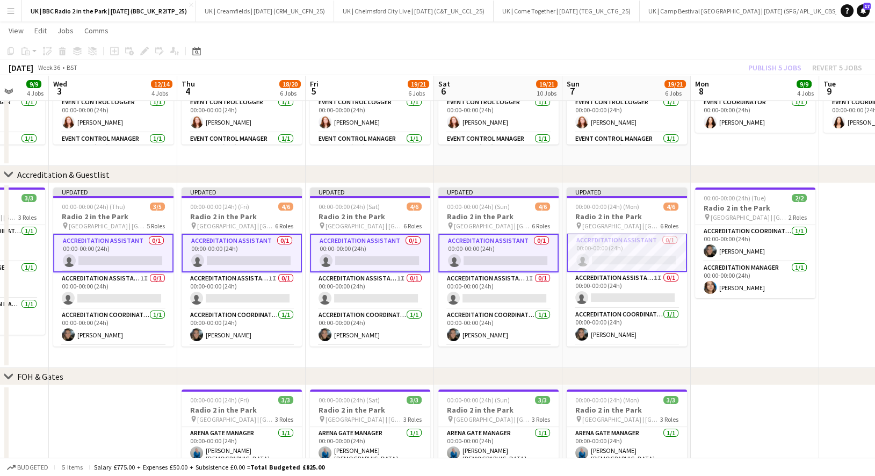
click at [128, 241] on app-card-role "Accreditation Assistant 0/1 00:00-00:00 (24h) single-neutral-actions" at bounding box center [113, 253] width 120 height 39
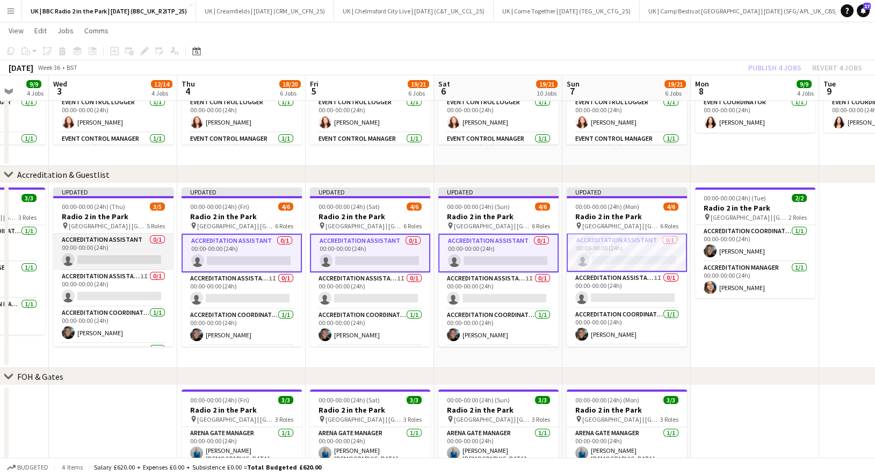
click at [128, 241] on app-card-role "Accreditation Assistant 0/1 00:00-00:00 (24h) single-neutral-actions" at bounding box center [113, 252] width 120 height 37
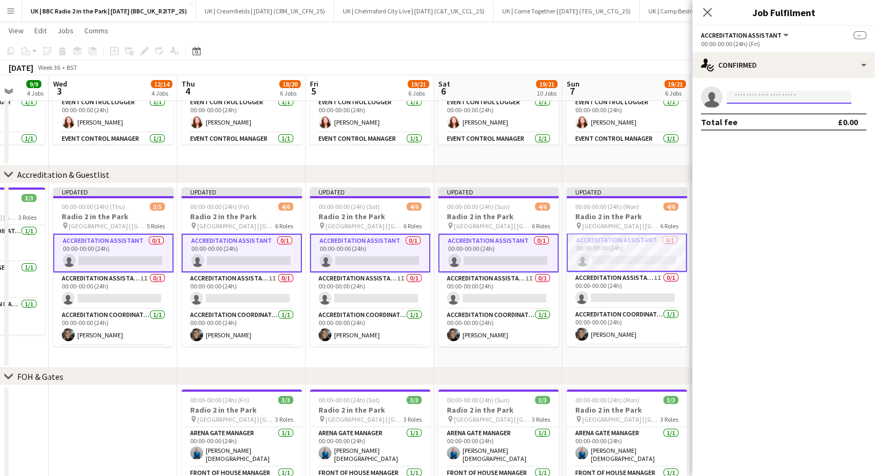
click at [765, 98] on input at bounding box center [789, 97] width 125 height 13
type input "***"
